Goal: Browse casually

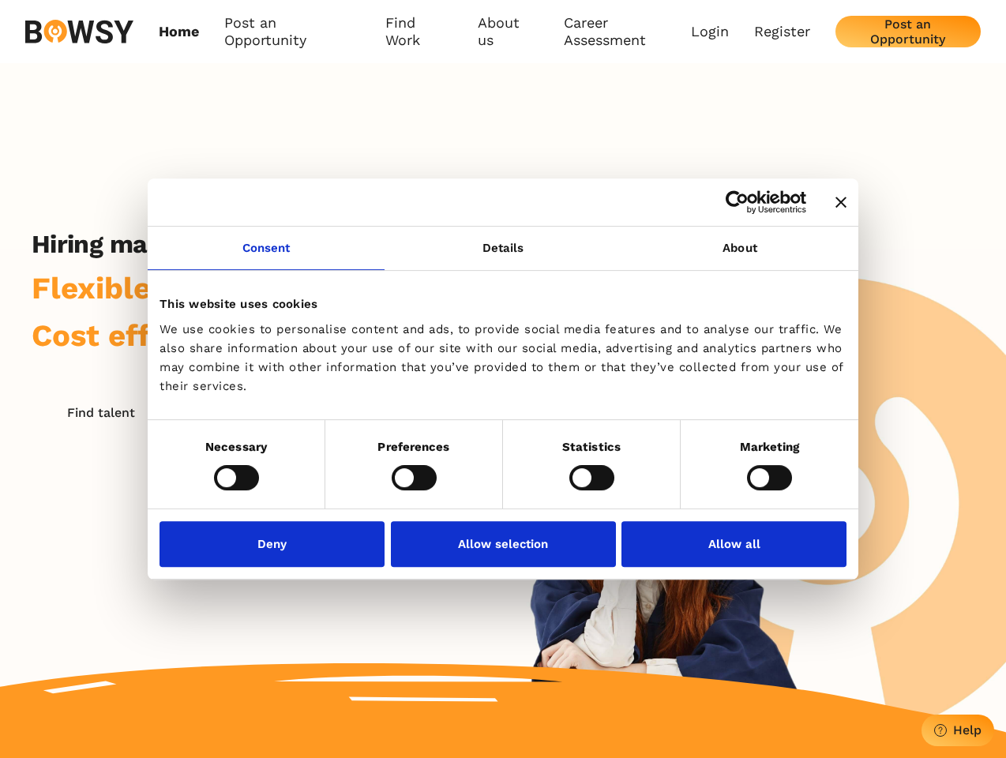
click at [836, 203] on icon "Close banner" at bounding box center [841, 202] width 11 height 11
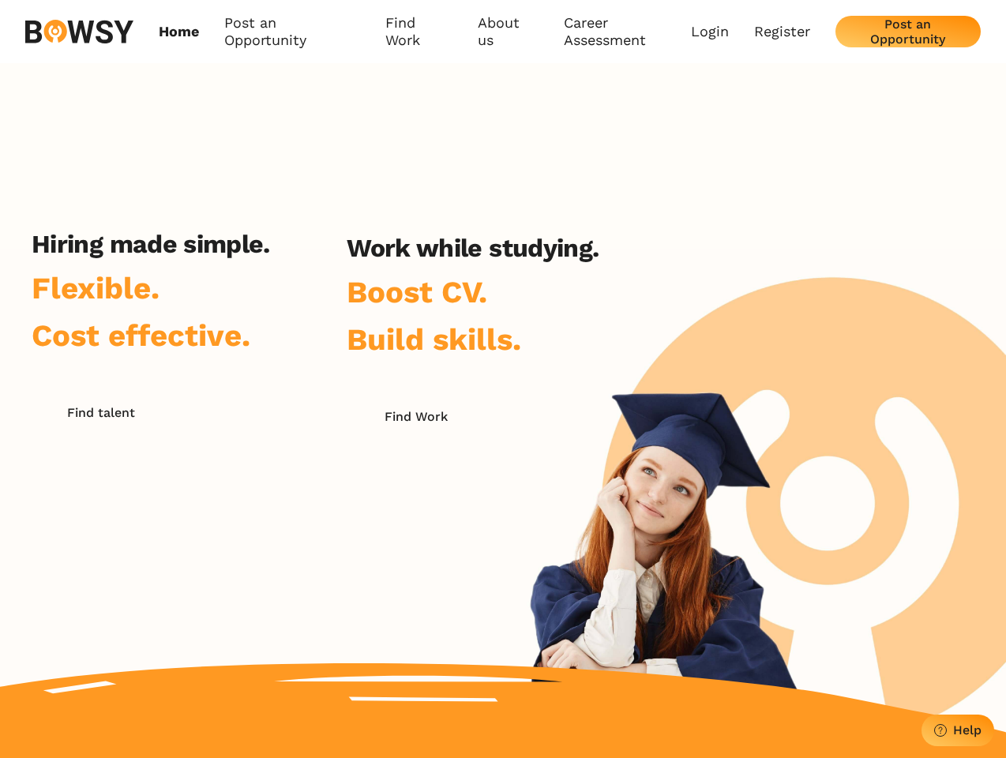
click at [266, 258] on h2 "Hiring made simple." at bounding box center [151, 244] width 239 height 30
click at [503, 258] on h2 "Work while studying." at bounding box center [473, 248] width 252 height 30
click at [740, 258] on div "Hiring made simple. Flexible. Cost effective. Find talent Work while studying. …" at bounding box center [503, 398] width 1006 height 670
click at [236, 477] on div "Hiring made simple. Flexible. Cost effective. Find talent Work while studying. …" at bounding box center [315, 430] width 630 height 402
click at [414, 477] on div "Hiring made simple. Flexible. Cost effective. Find talent Work while studying. …" at bounding box center [315, 430] width 630 height 402
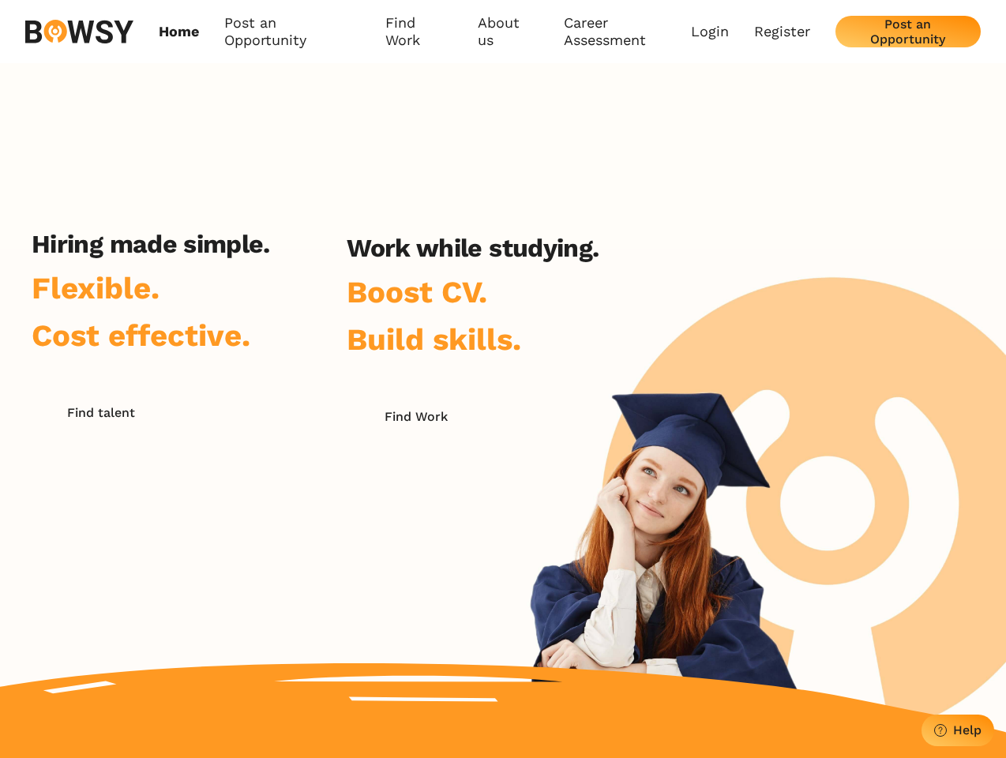
click at [592, 477] on div "Hiring made simple. Flexible. Cost effective. Find talent Work while studying. …" at bounding box center [315, 430] width 630 height 402
click at [769, 477] on div "Hiring made simple. Flexible. Cost effective. Find talent Work while studying. …" at bounding box center [503, 398] width 1006 height 670
click at [276, 543] on div "Hiring made simple. Flexible. Cost effective. Find talent Work while studying. …" at bounding box center [315, 430] width 630 height 402
click at [503, 543] on div "Hiring made simple. Flexible. Cost effective. Find talent Work while studying. …" at bounding box center [315, 430] width 630 height 402
